Goal: Ask a question

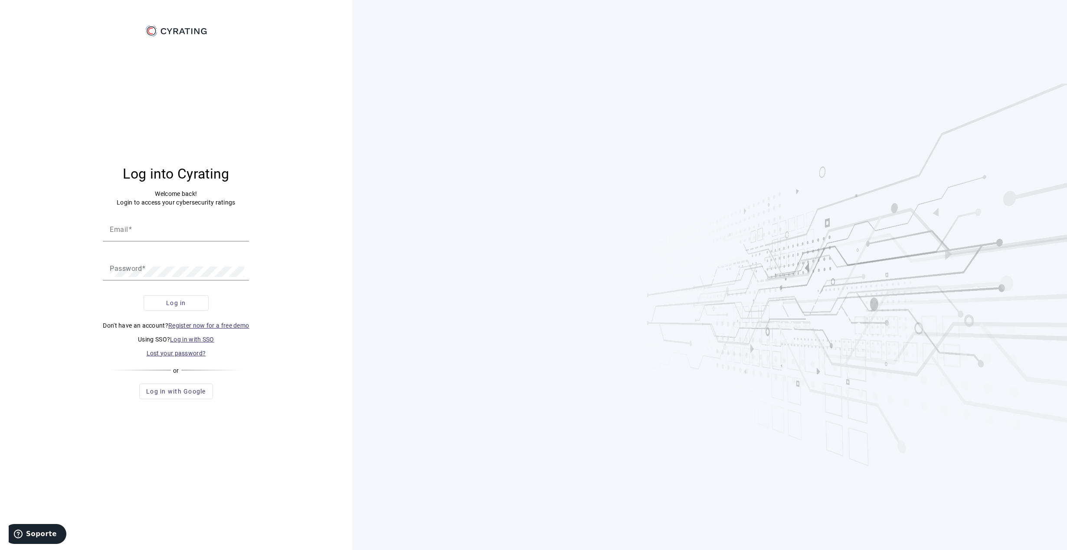
click at [183, 336] on link "Log in with SSO" at bounding box center [192, 339] width 44 height 7
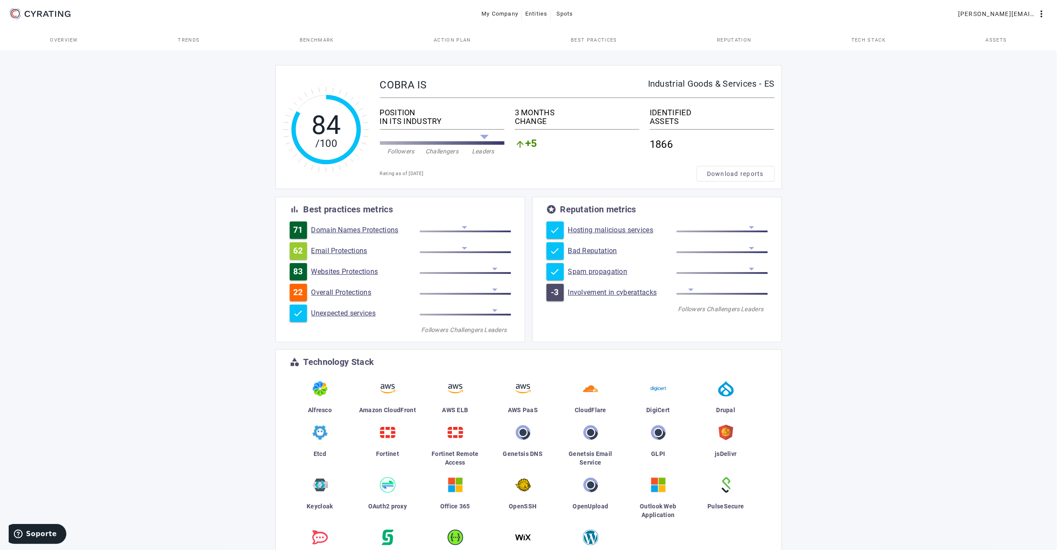
click at [999, 38] on span "Assets" at bounding box center [995, 40] width 21 height 5
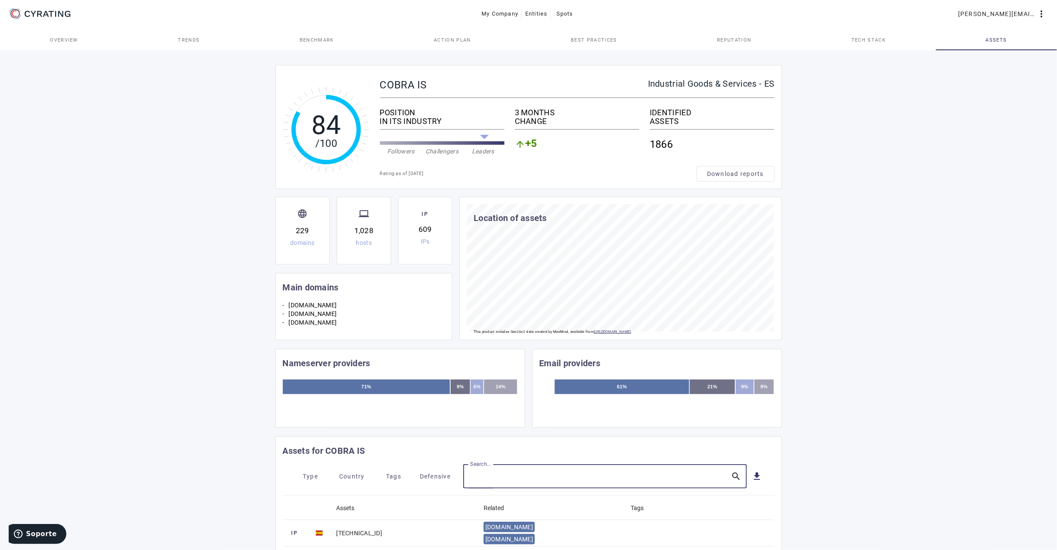
click at [514, 476] on input "Search..." at bounding box center [597, 476] width 254 height 10
paste input "miislote4.com"
type input "miislote4.com"
drag, startPoint x: 526, startPoint y: 475, endPoint x: 458, endPoint y: 472, distance: 67.7
click at [458, 472] on mat-toolbar-row "Type Country Tags Defensive Search... miislote4.com close get_app" at bounding box center [529, 476] width 492 height 24
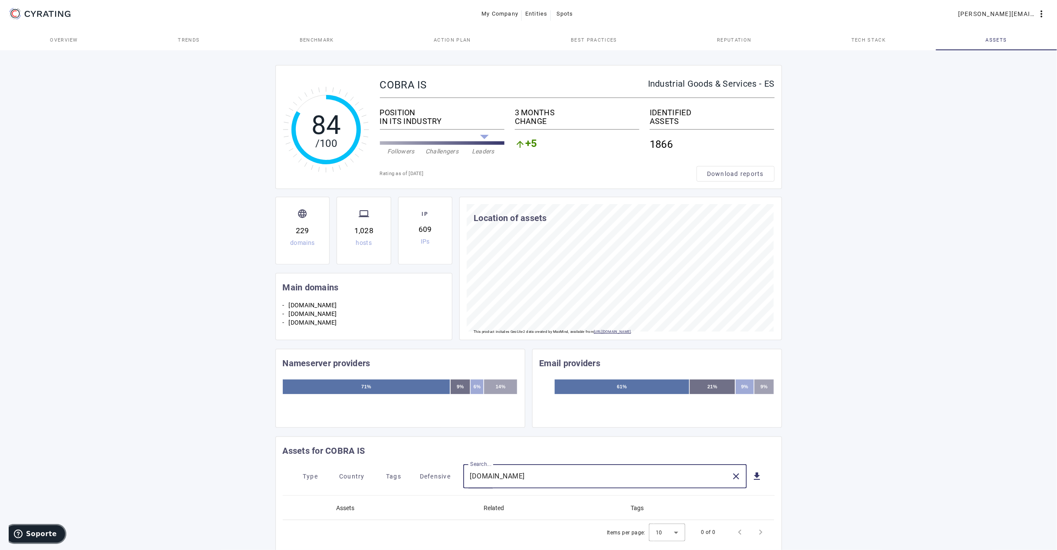
click at [33, 536] on span "Soporte" at bounding box center [41, 534] width 31 height 8
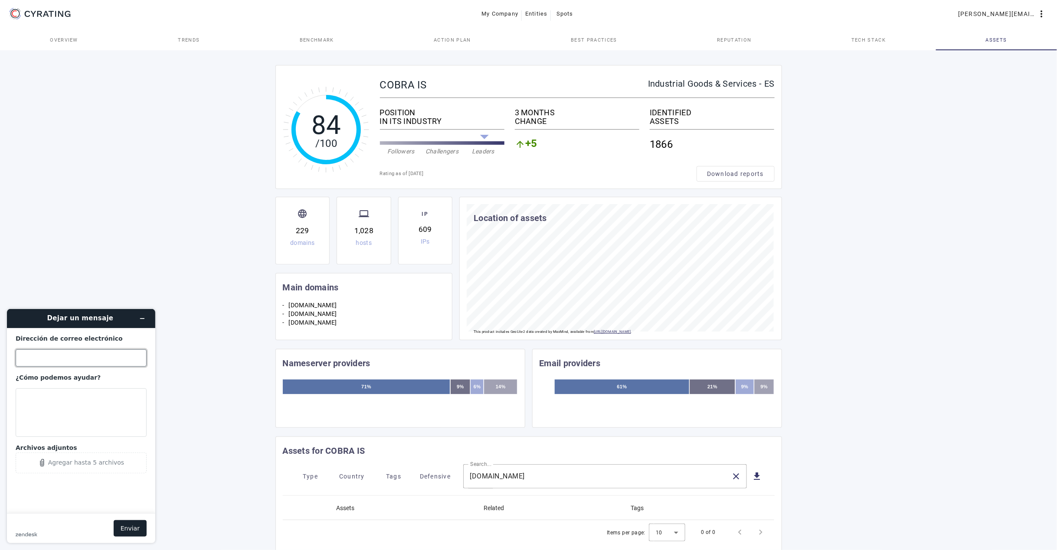
click at [52, 362] on input "Dirección de correo electrónico" at bounding box center [81, 357] width 131 height 17
type input "gabriel.aracil.ots@grupocobra.com"
click at [61, 400] on textarea "¿Cómo podemos ayudar?" at bounding box center [81, 412] width 131 height 49
paste textarea "miislote4.com"
drag, startPoint x: 45, startPoint y: 428, endPoint x: 51, endPoint y: 432, distance: 7.6
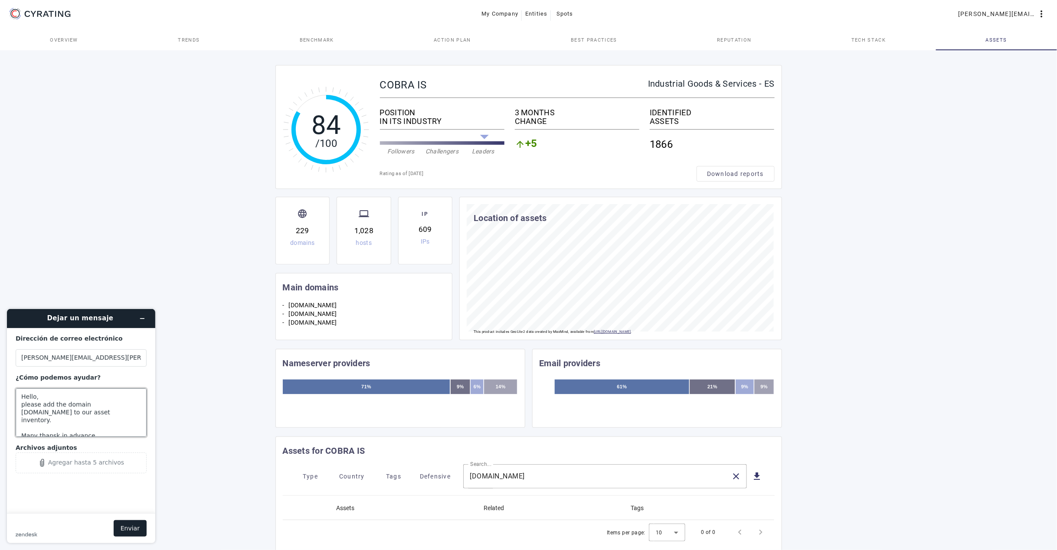
click at [51, 432] on textarea "Hello, please add the domain miislote4.com to our asset inventory. Many thansk …" at bounding box center [81, 412] width 131 height 49
drag, startPoint x: 120, startPoint y: 405, endPoint x: 85, endPoint y: 401, distance: 35.8
click at [85, 401] on textarea "Hello, please add the domain miislote4.com to our asset inventory. Many thanks …" at bounding box center [81, 412] width 131 height 49
type textarea "Hello, please add the domain miislote4.com to our asset inventory. Many thanks …"
click at [131, 522] on button "Enviar" at bounding box center [130, 528] width 33 height 16
